Goal: Task Accomplishment & Management: Manage account settings

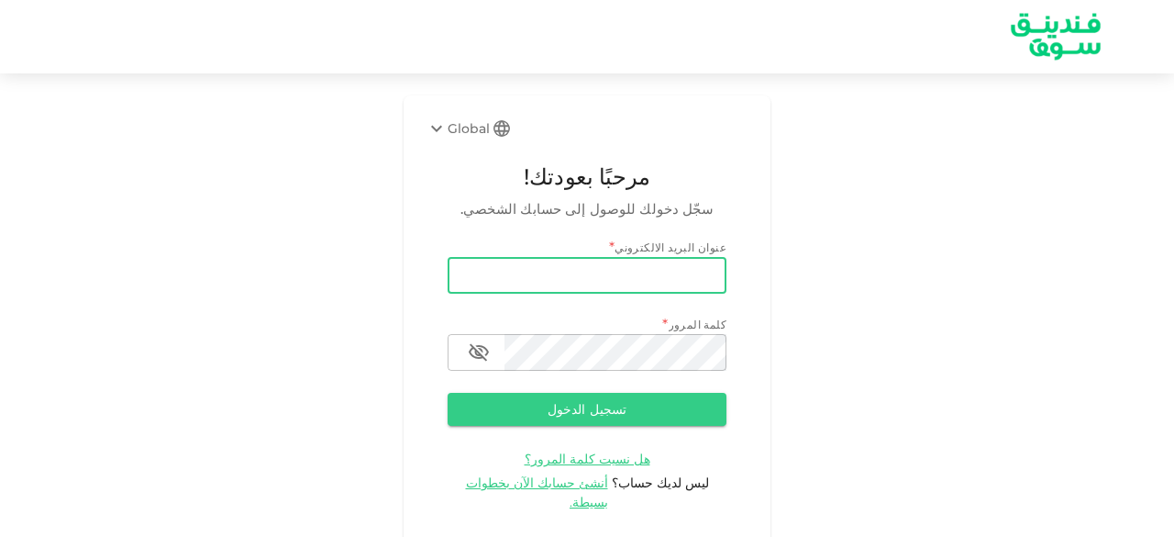
click at [522, 274] on input "email" at bounding box center [587, 275] width 279 height 37
type input "salemalkalbani2@gmail.com"
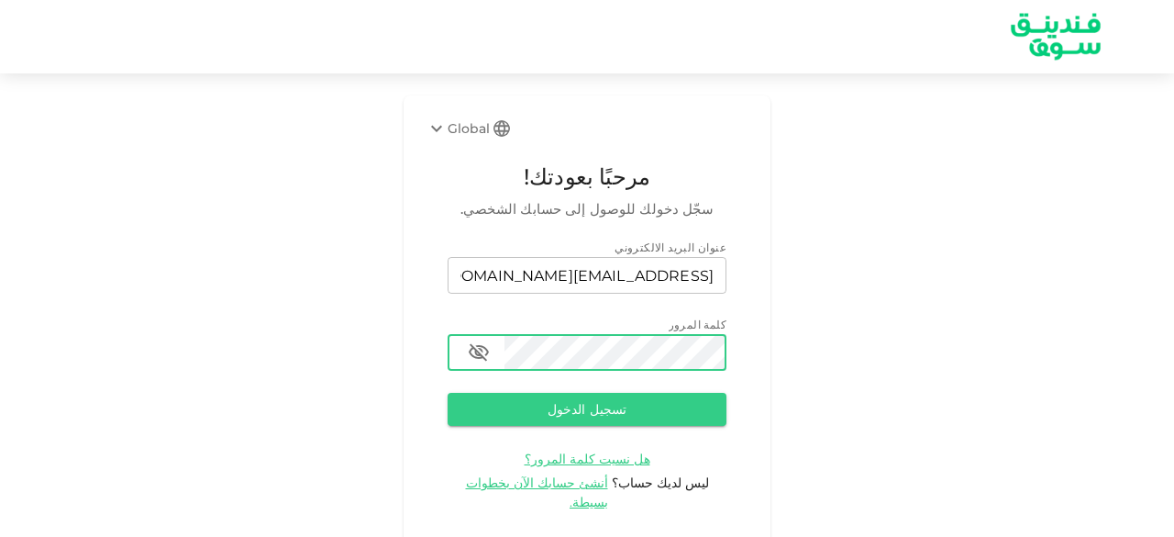
click at [448, 393] on button "تسجيل الدخول" at bounding box center [587, 409] width 279 height 33
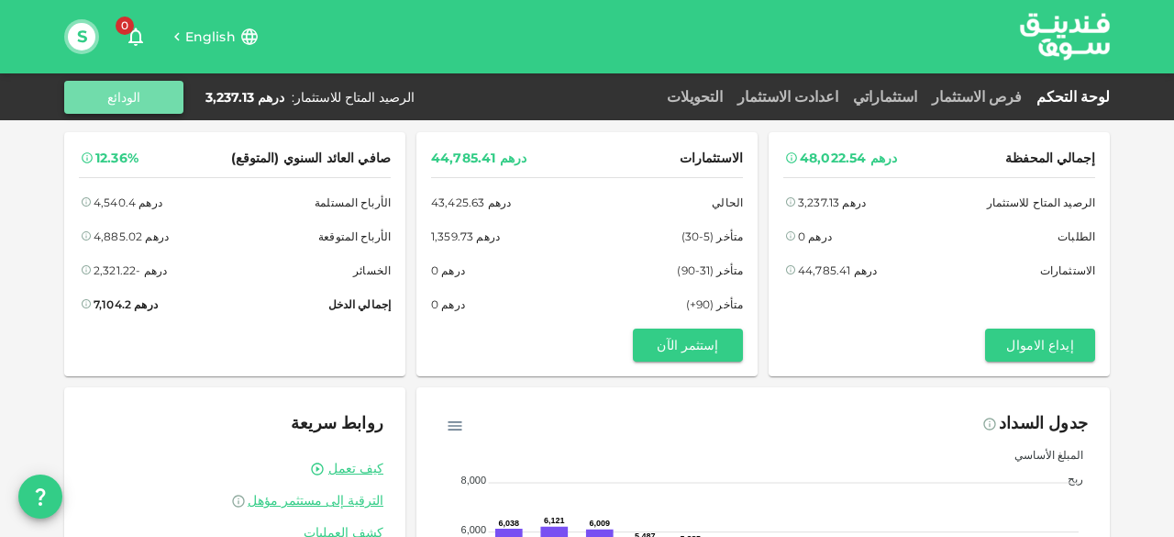
click at [139, 100] on button "الودائع" at bounding box center [123, 97] width 119 height 33
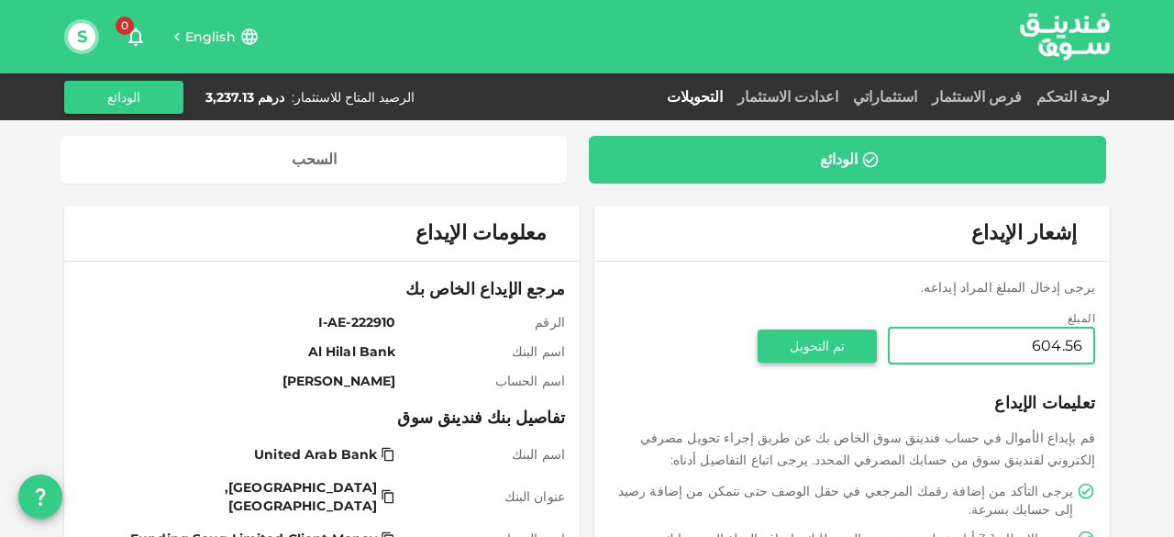
type input "604.56"
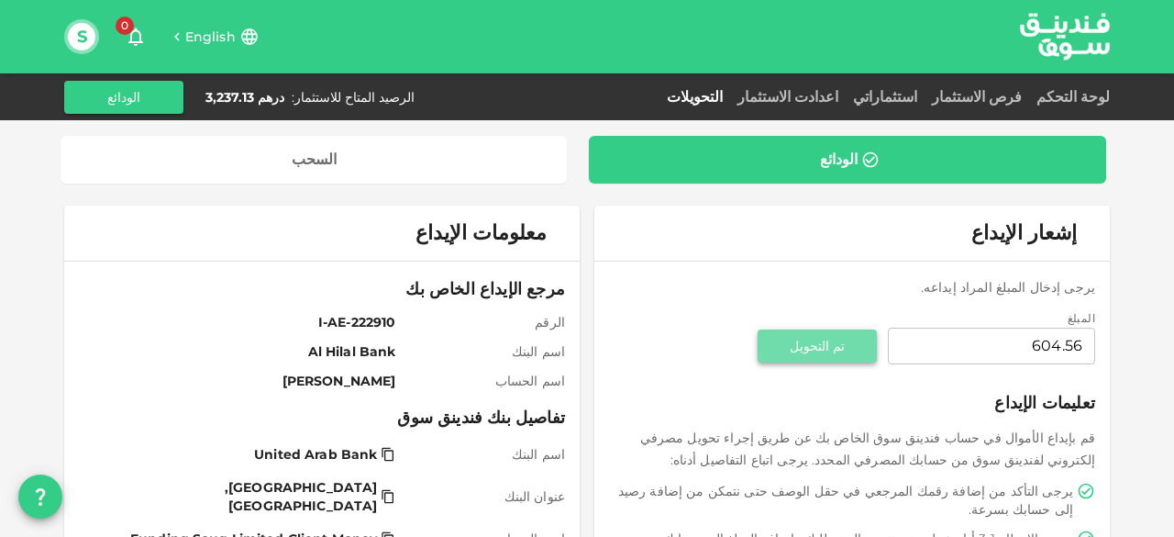
click at [846, 349] on button "تم التحويل" at bounding box center [817, 345] width 119 height 33
